Goal: Information Seeking & Learning: Learn about a topic

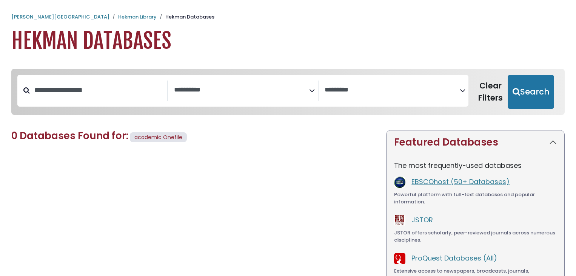
select select "Database Subject Filter"
select select "Database Vendors Filter"
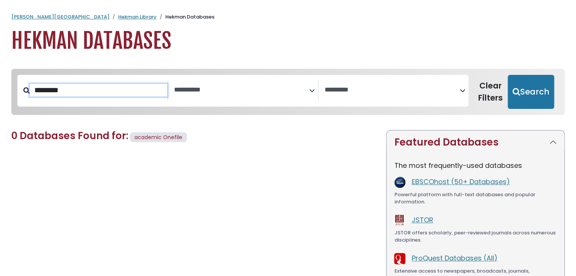
type input "********"
click at [508, 75] on button "Search" at bounding box center [531, 92] width 46 height 34
select select "Database Subject Filter"
select select "Database Vendors Filter"
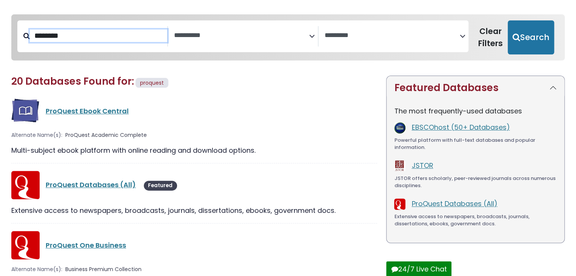
scroll to position [54, 0]
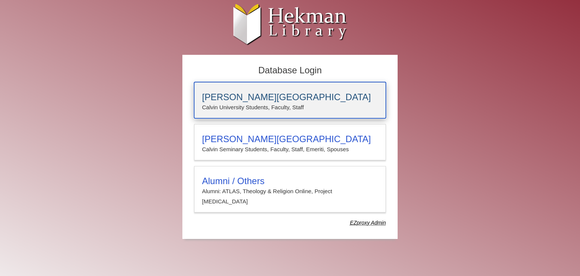
click at [250, 103] on p "Calvin University Students, Faculty, Staff" at bounding box center [290, 107] width 176 height 10
